Goal: Task Accomplishment & Management: Manage account settings

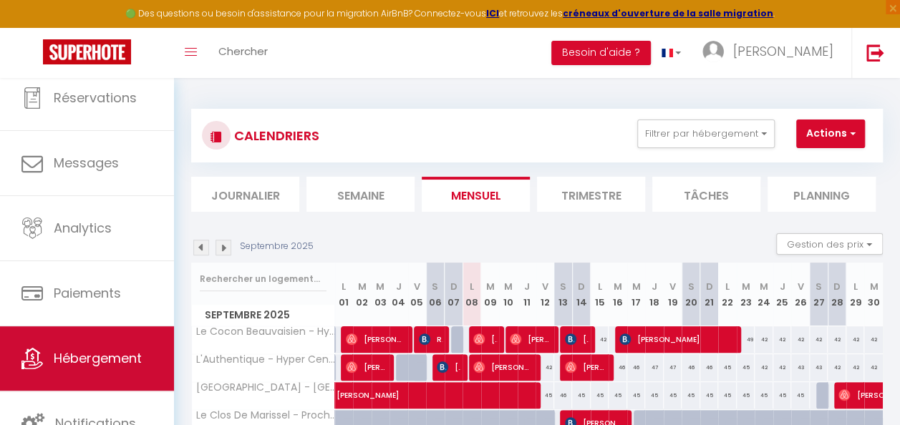
scroll to position [76, 0]
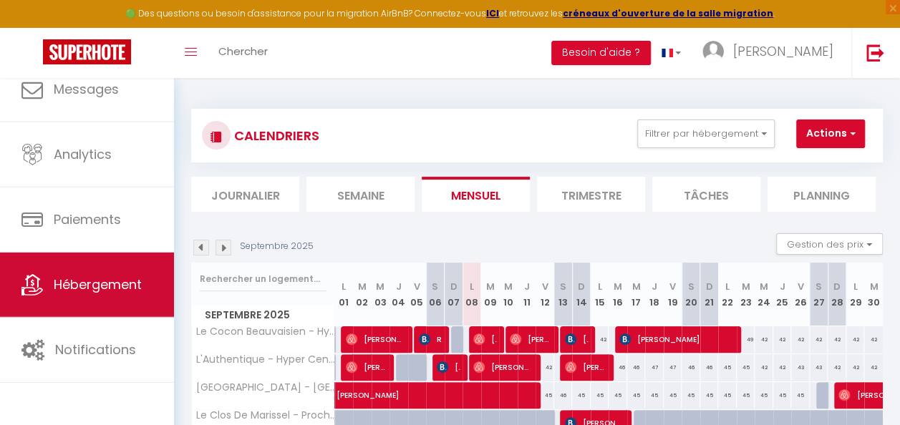
click at [80, 301] on link "Hébergement" at bounding box center [87, 285] width 174 height 64
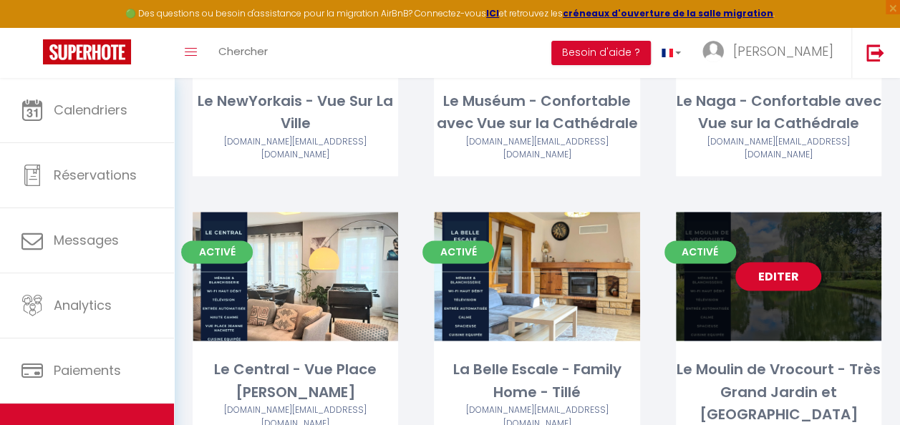
scroll to position [823, 0]
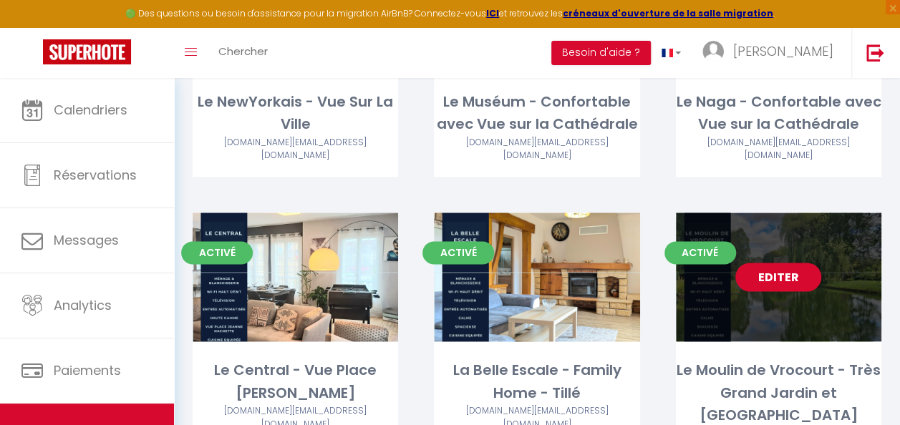
click at [786, 263] on link "Editer" at bounding box center [778, 277] width 86 height 29
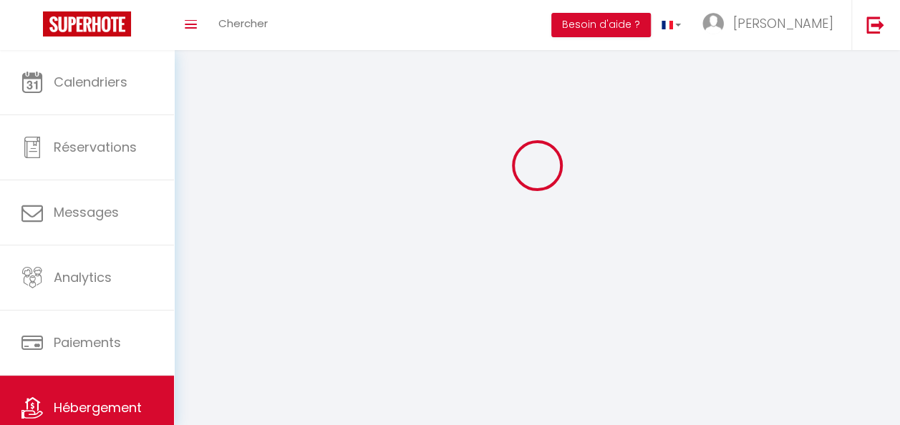
select select "1"
select select
select select "28"
select select
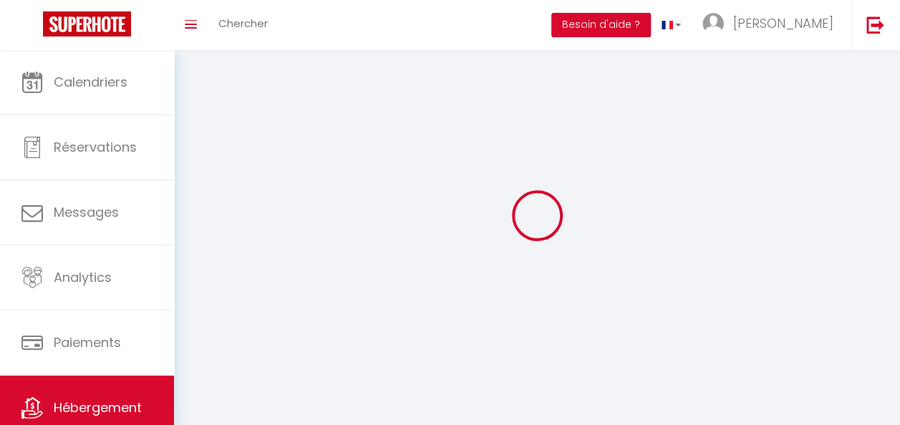
select select
checkbox input "false"
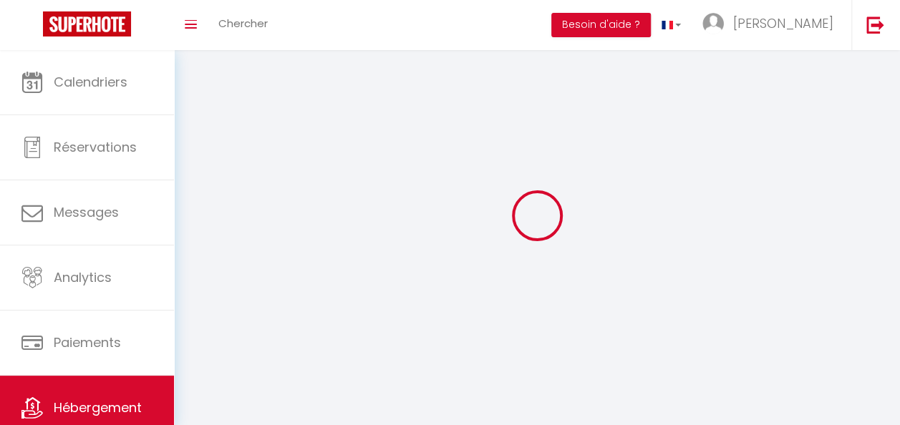
checkbox input "false"
select select
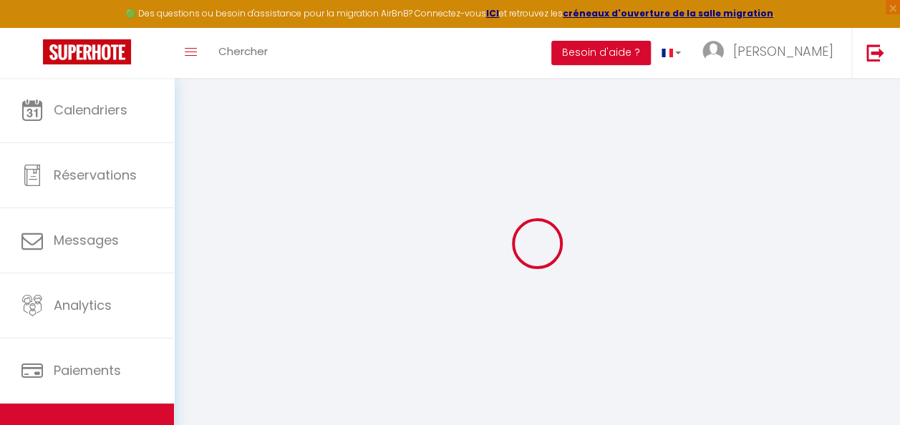
select select
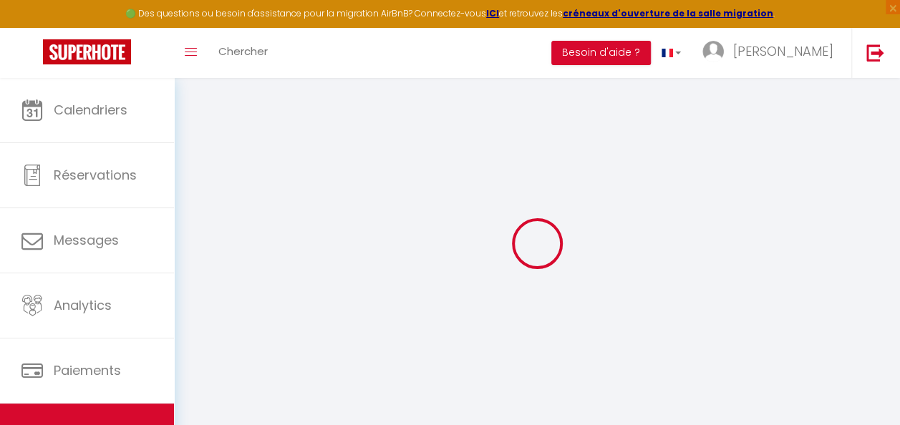
select select
checkbox input "false"
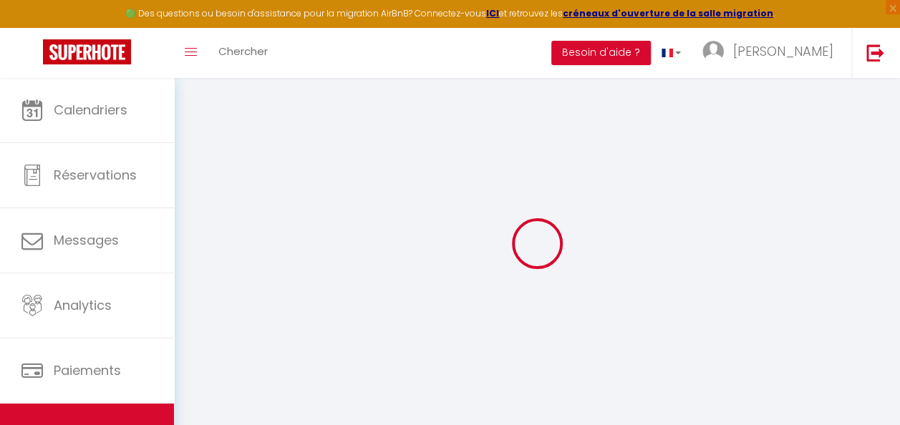
select select
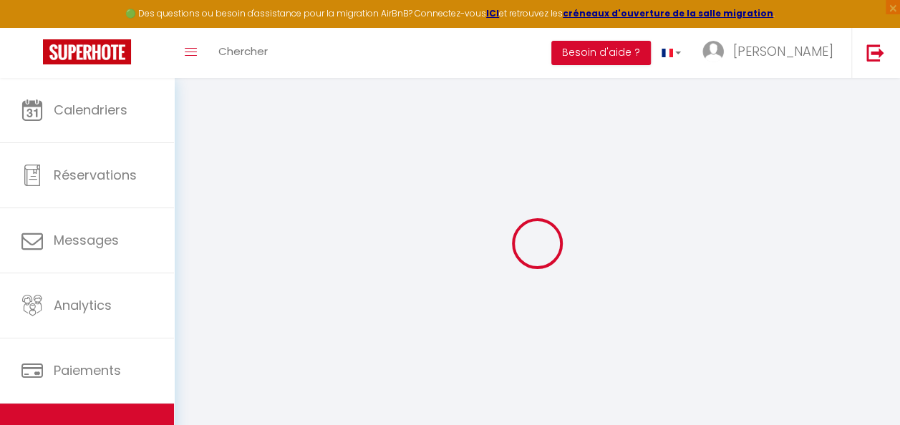
select select
checkbox input "false"
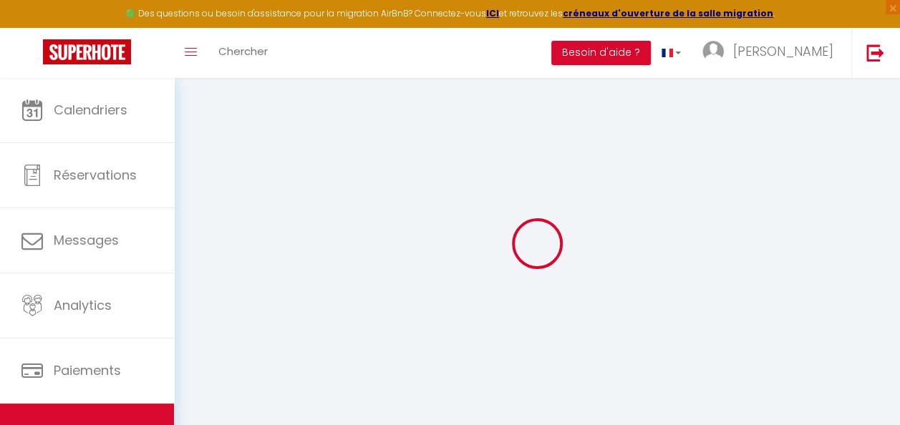
checkbox input "false"
select select
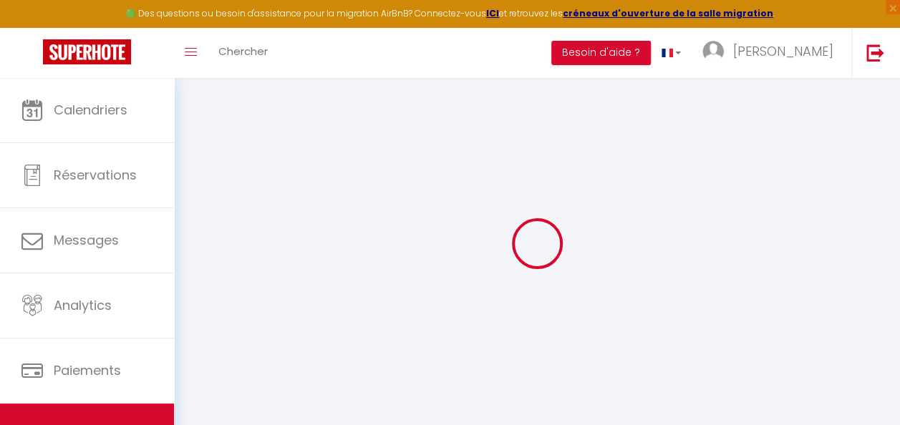
select select
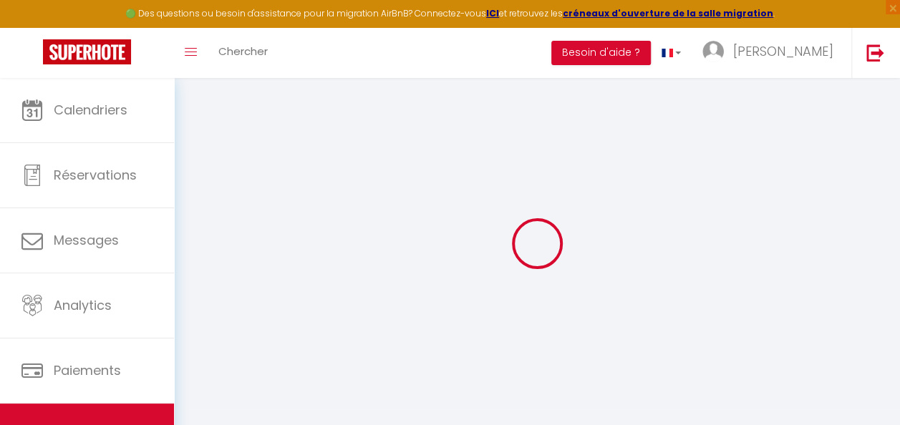
checkbox input "false"
select select
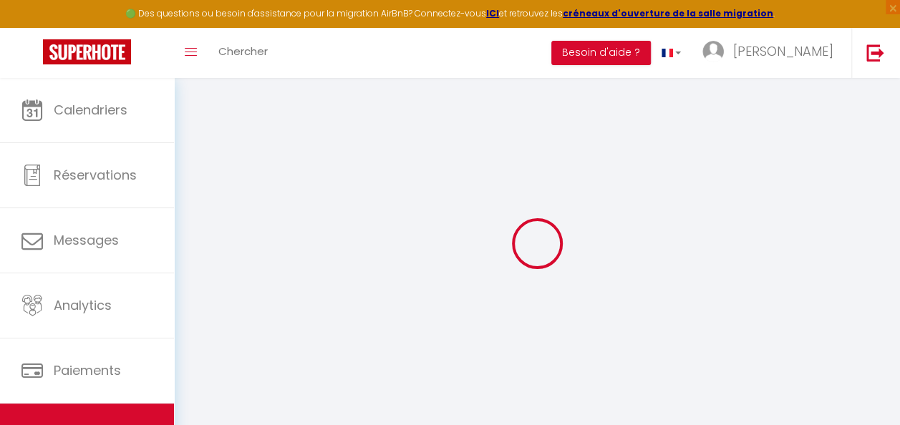
select select
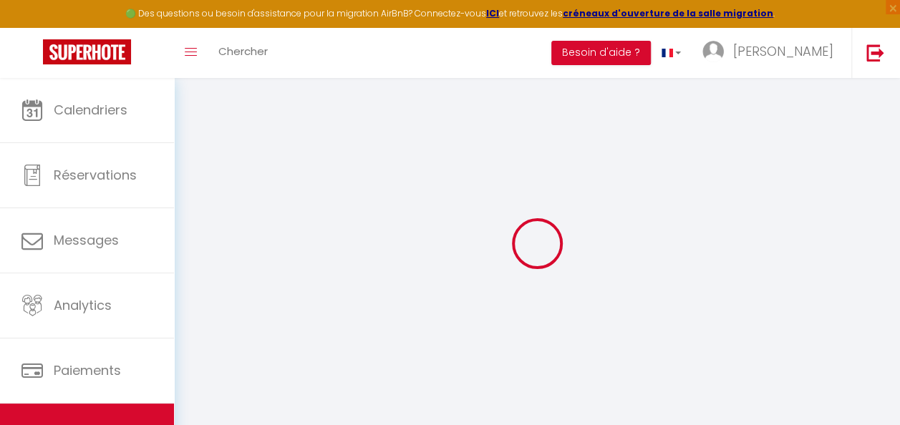
select select
checkbox input "false"
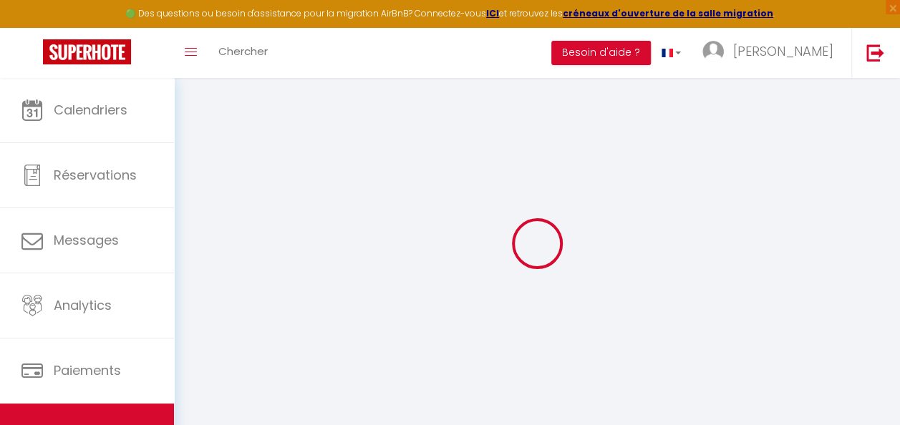
checkbox input "false"
select select
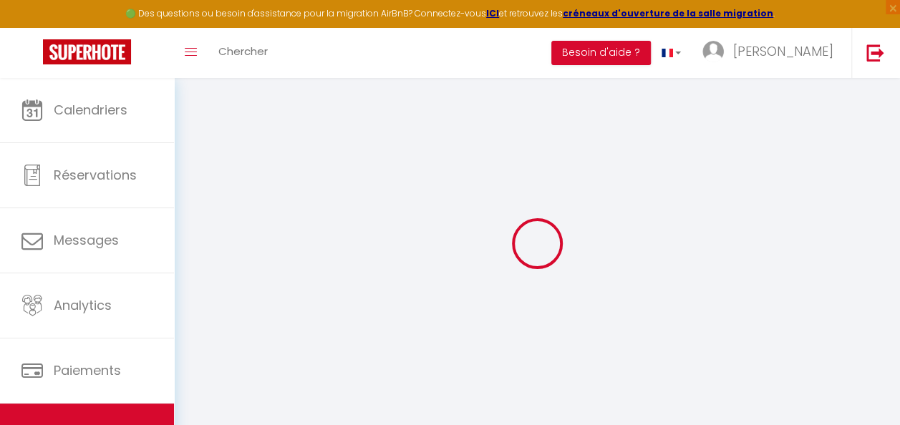
select select
checkbox input "false"
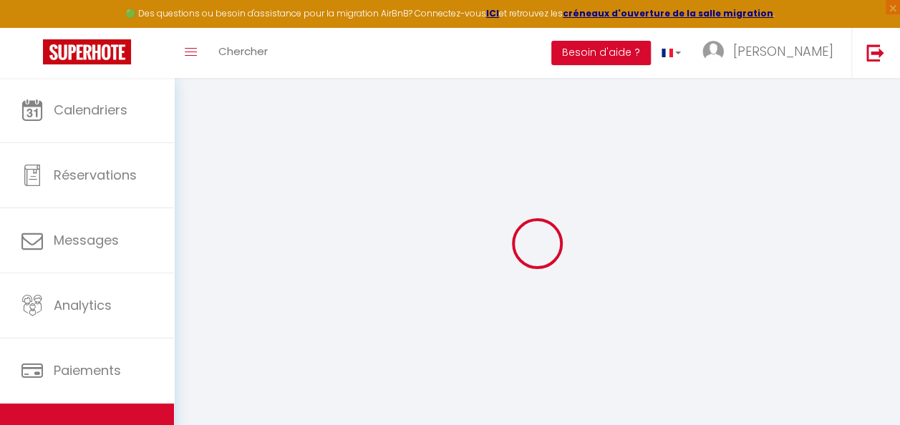
checkbox input "false"
select select
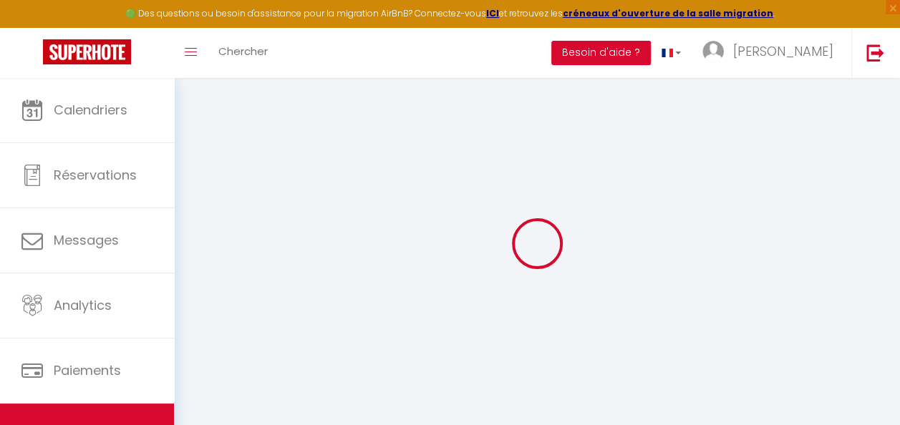
type input "Le Moulin de Vrocourt - Très Grand Jardin et [GEOGRAPHIC_DATA]"
type input "Augusta"
type input "Chatin"
type input "[STREET_ADDRESS]"
type input "60112"
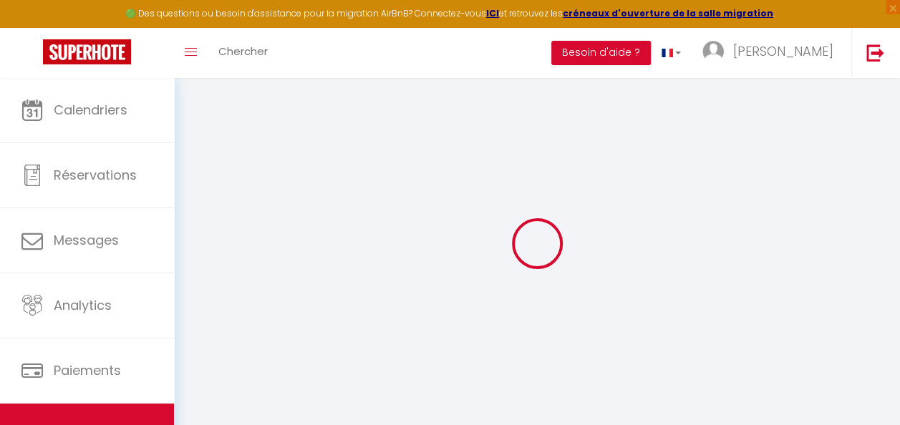
type input "Vrocourt"
select select "houses"
select select "17"
select select "8"
select select "2"
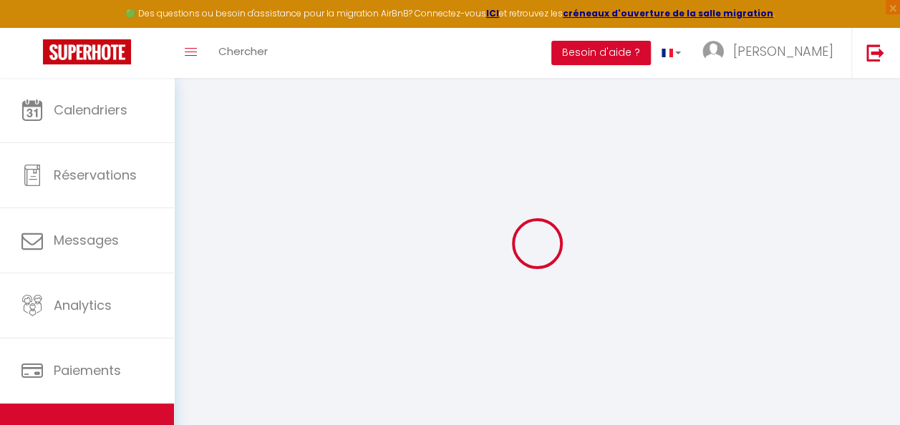
type input "299"
type input "180"
type input "500"
select select
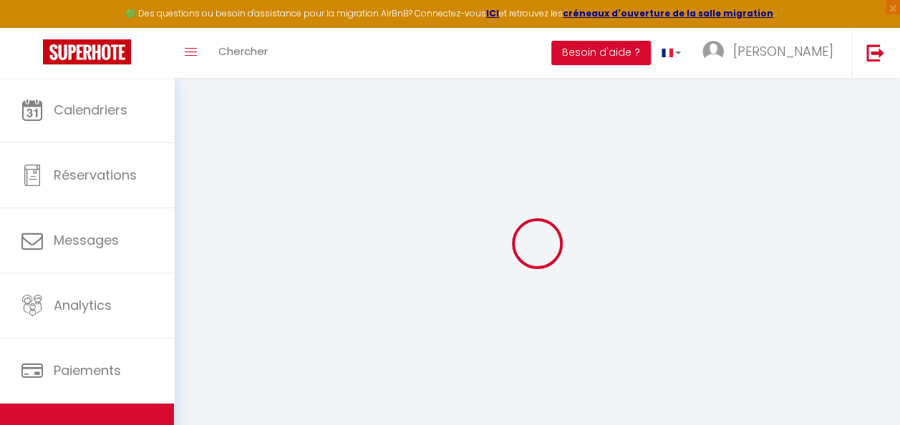
select select
type input "[STREET_ADDRESS]"
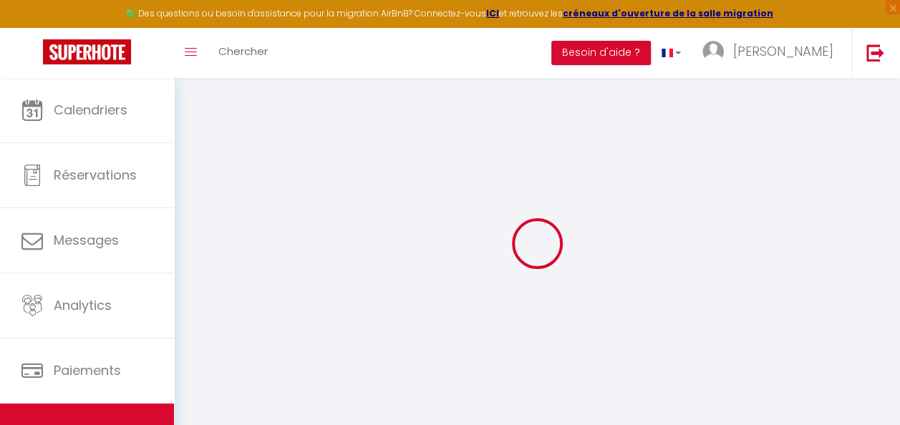
type input "60112"
type input "Vrocourt"
type input "[DOMAIN_NAME][EMAIL_ADDRESS][DOMAIN_NAME]"
select select
checkbox input "false"
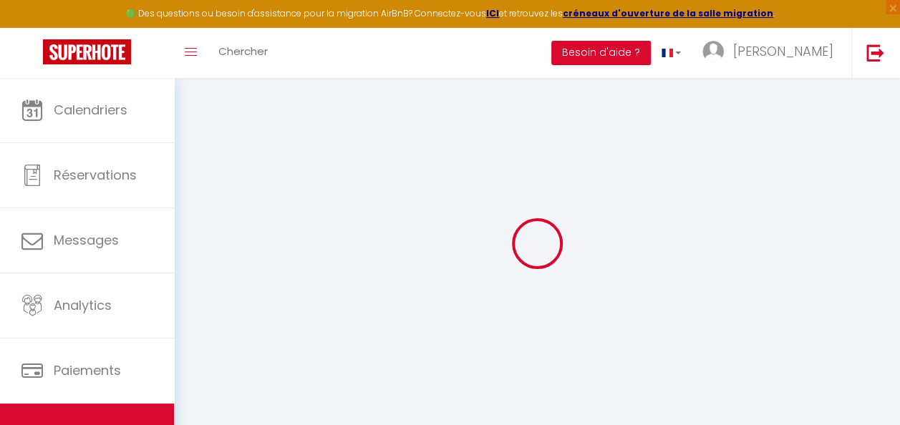
checkbox input "false"
type input "0"
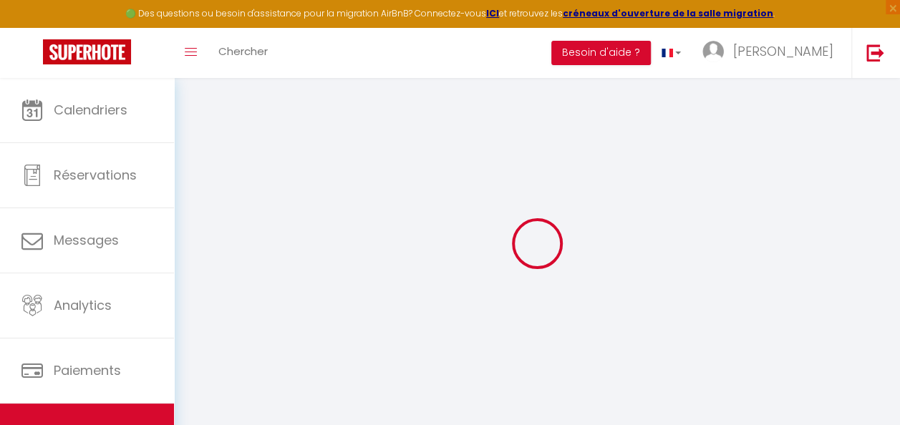
type input "0"
select select "51176"
select select
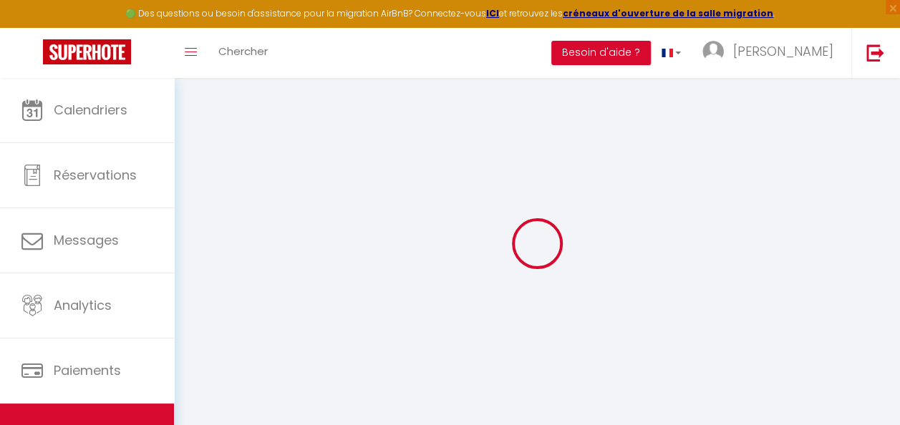
select select
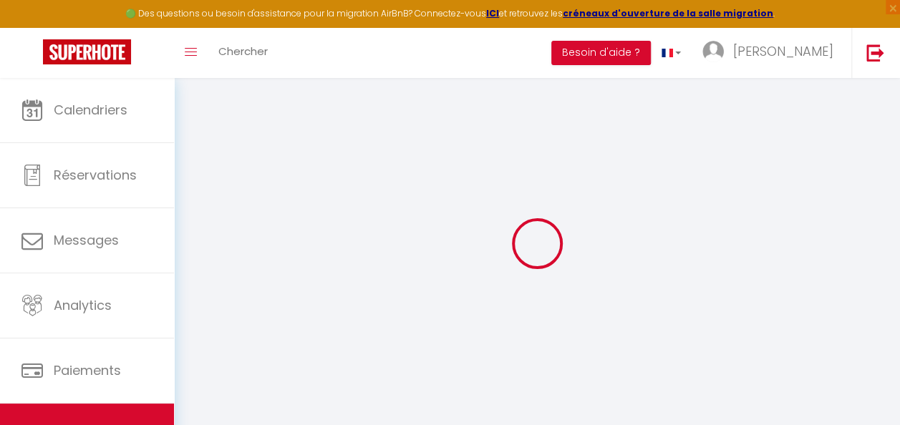
select select
checkbox input "false"
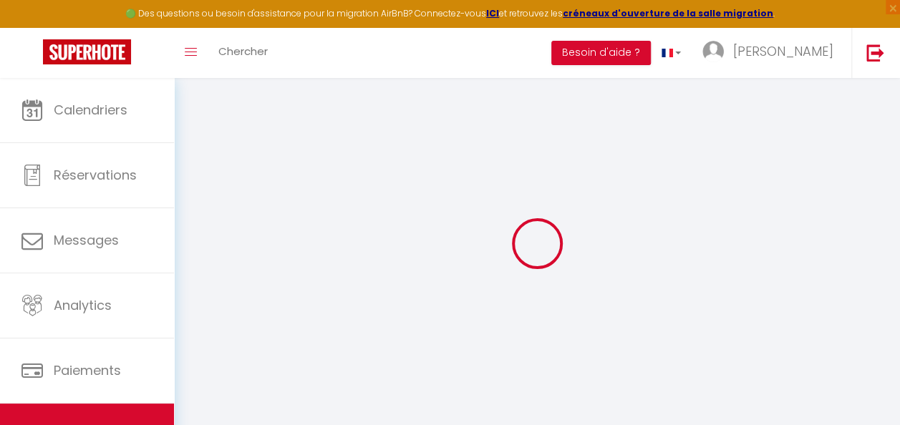
select select
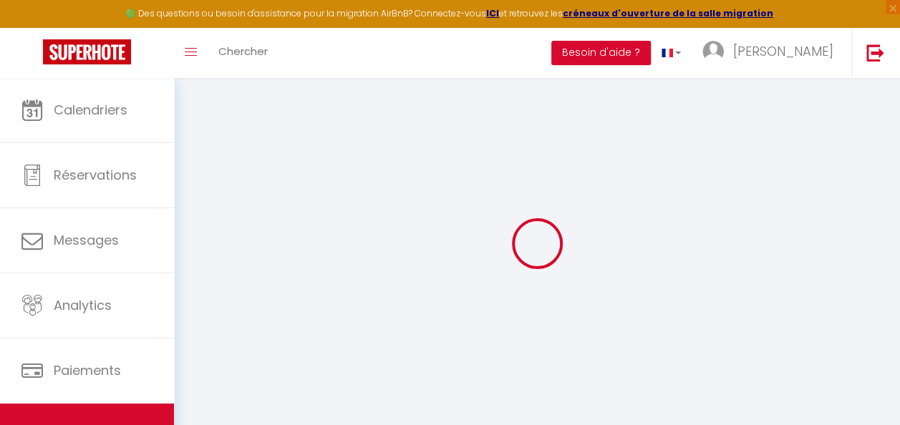
select select
checkbox input "false"
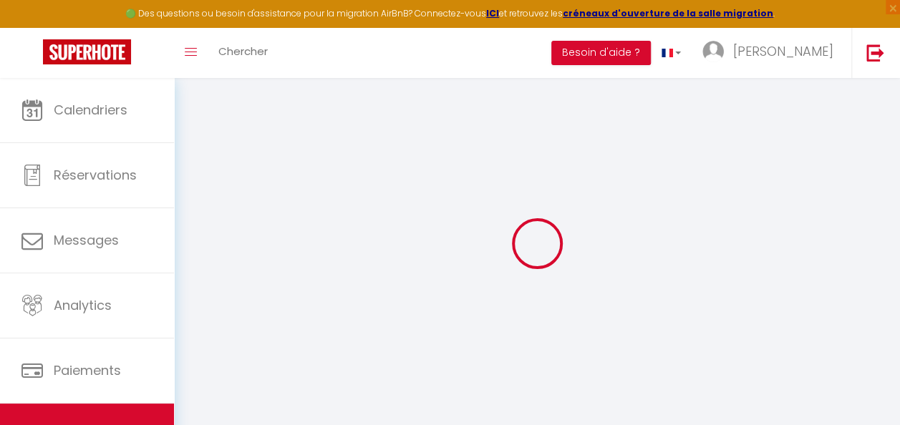
checkbox input "false"
select select "17:00"
select select
select select "10:00"
select select "30"
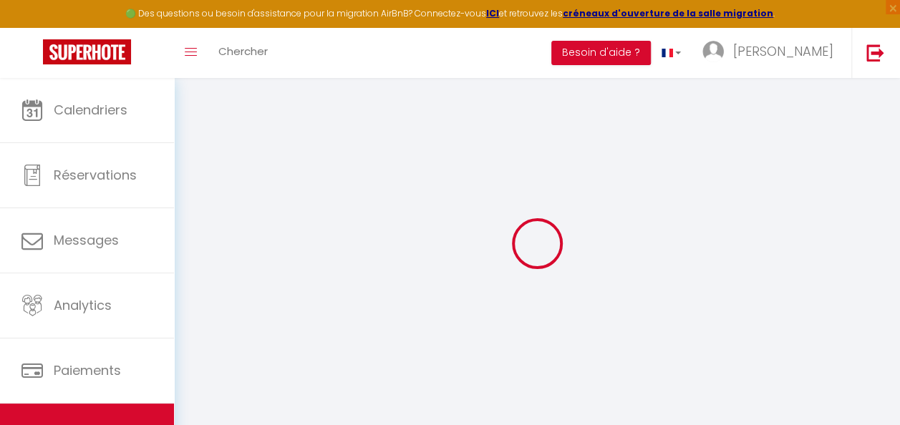
select select "120"
select select "21:00"
select select
checkbox input "false"
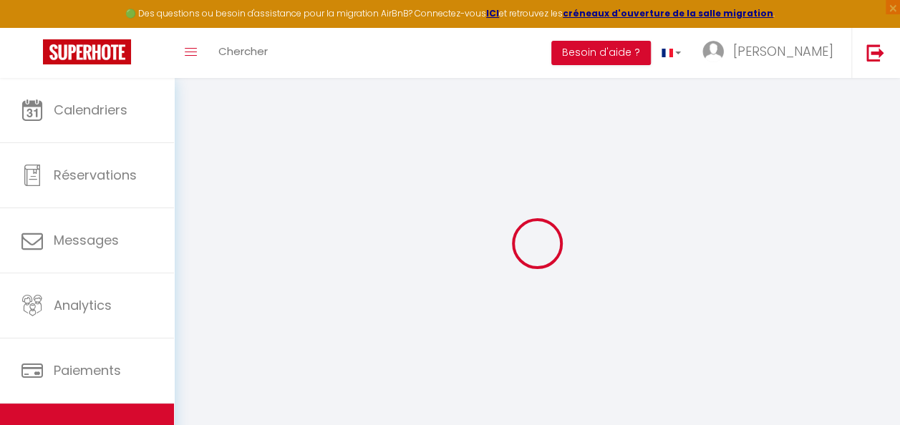
checkbox input "false"
select select
checkbox input "false"
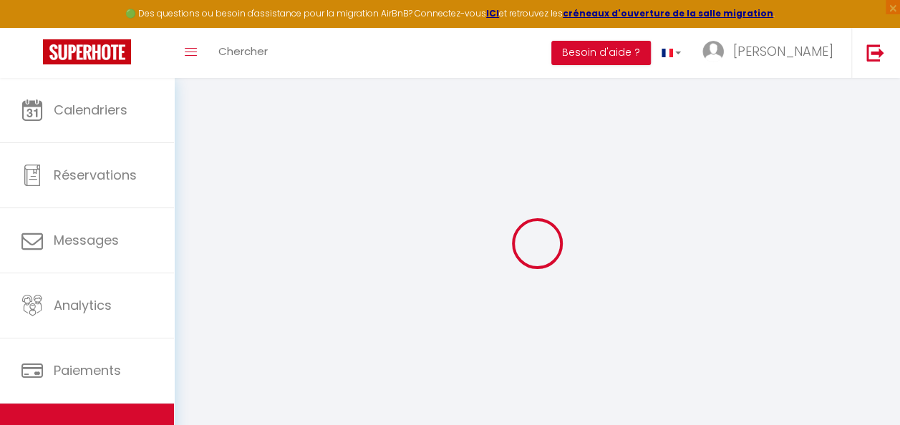
checkbox input "false"
select select
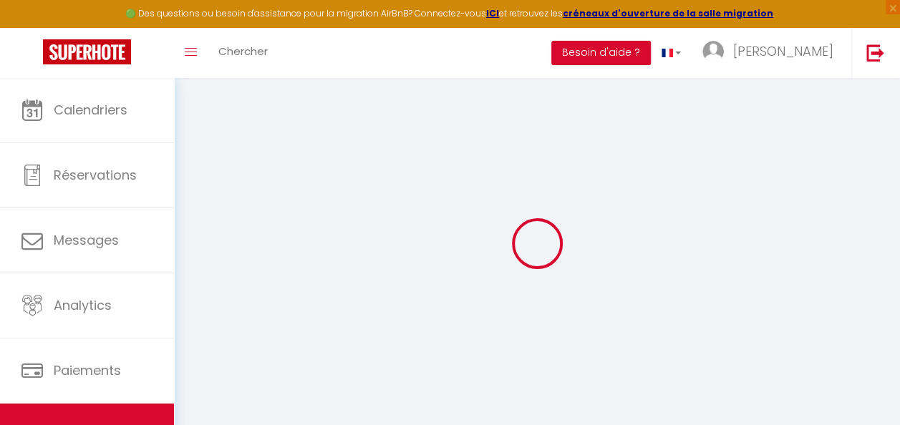
checkbox input "false"
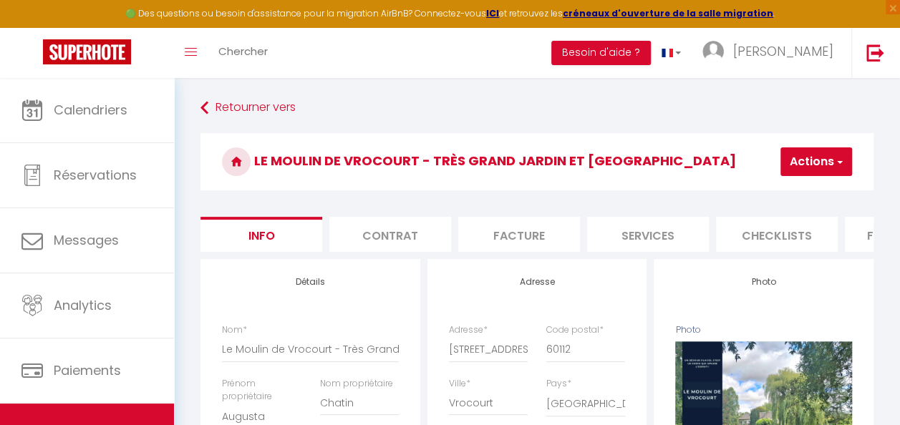
select select
checkbox input "false"
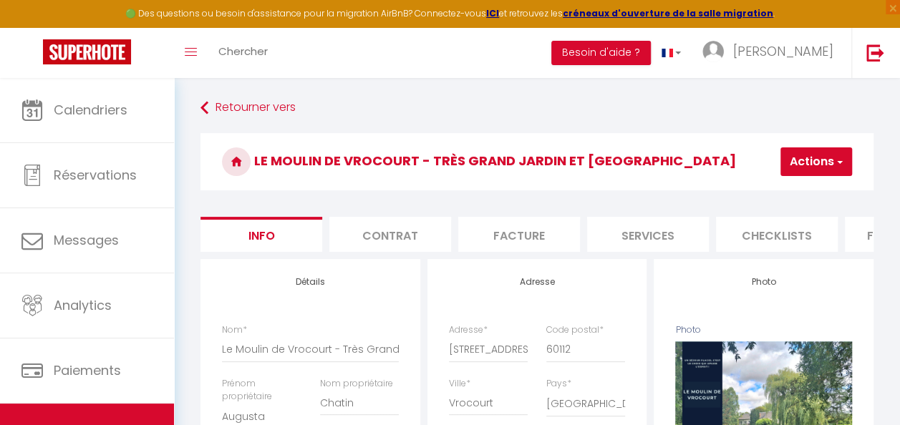
checkbox input "false"
drag, startPoint x: 510, startPoint y: 263, endPoint x: 618, endPoint y: 261, distance: 108.1
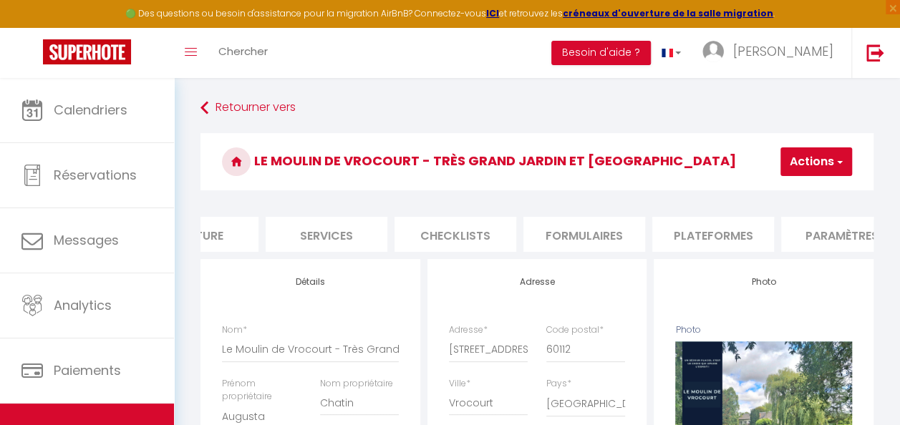
scroll to position [0, 317]
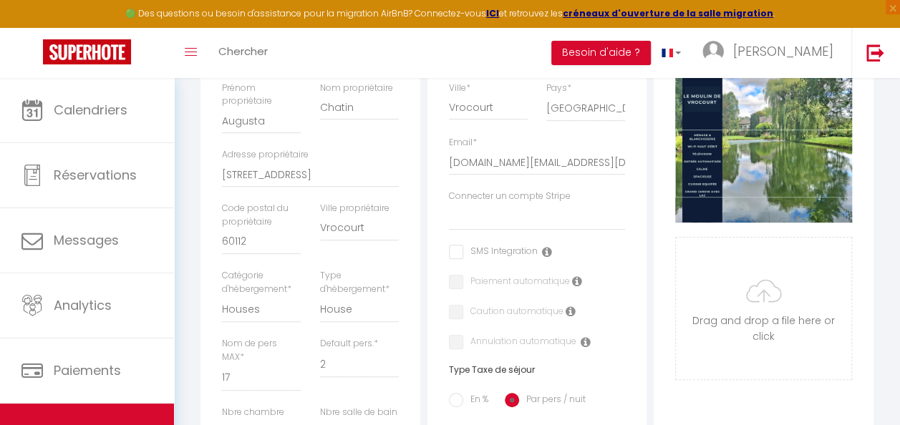
scroll to position [296, 0]
click at [495, 225] on select "[PERSON_NAME] stripe [PERSON_NAME]" at bounding box center [537, 216] width 177 height 27
click at [499, 230] on select "[PERSON_NAME] stripe [PERSON_NAME]" at bounding box center [537, 216] width 177 height 27
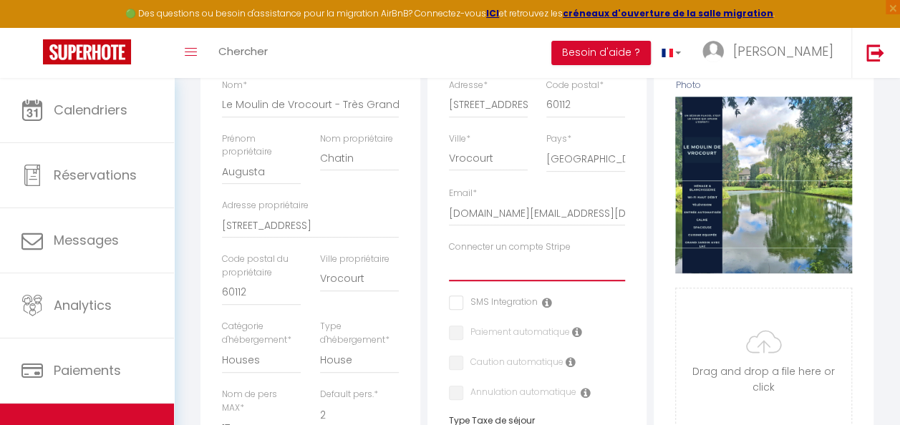
scroll to position [253, 0]
